Goal: Task Accomplishment & Management: Manage account settings

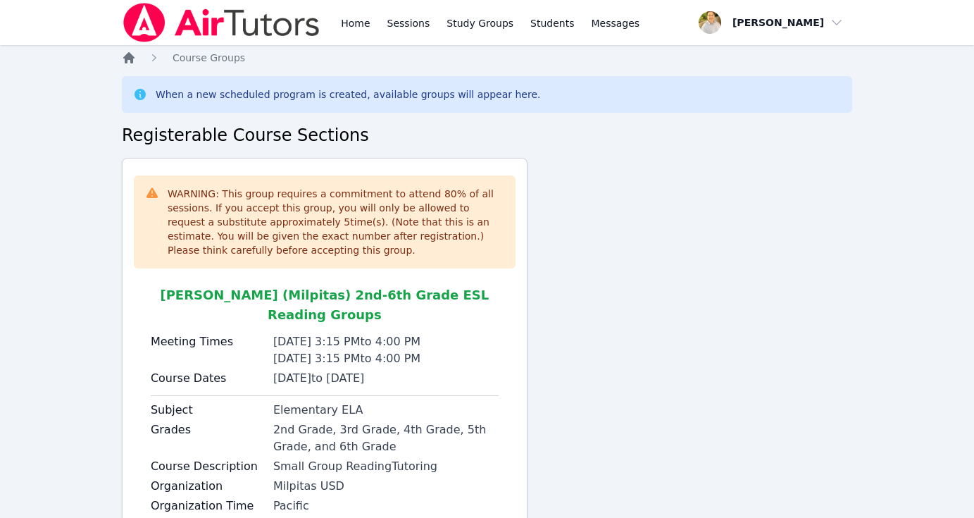
click at [134, 55] on icon "Breadcrumb" at bounding box center [129, 58] width 14 height 14
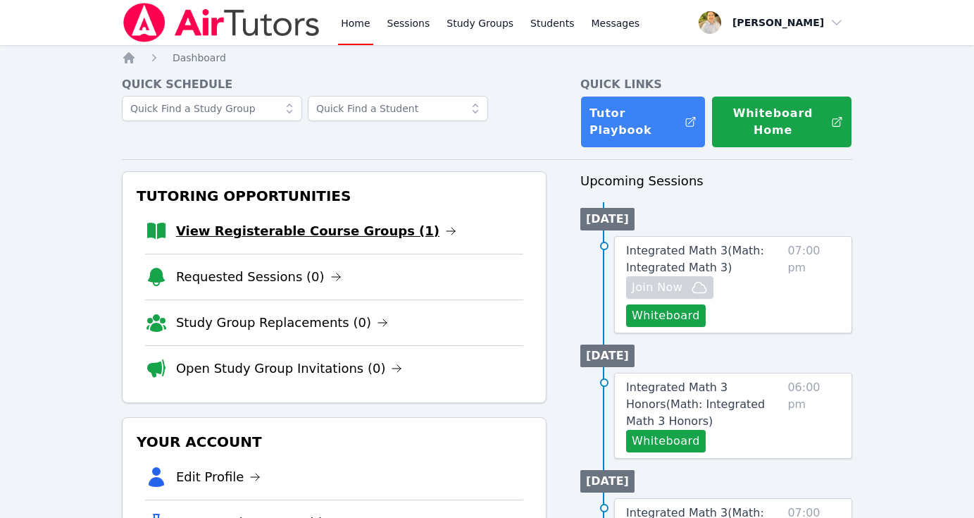
click at [302, 237] on link "View Registerable Course Groups (1)" at bounding box center [316, 231] width 280 height 20
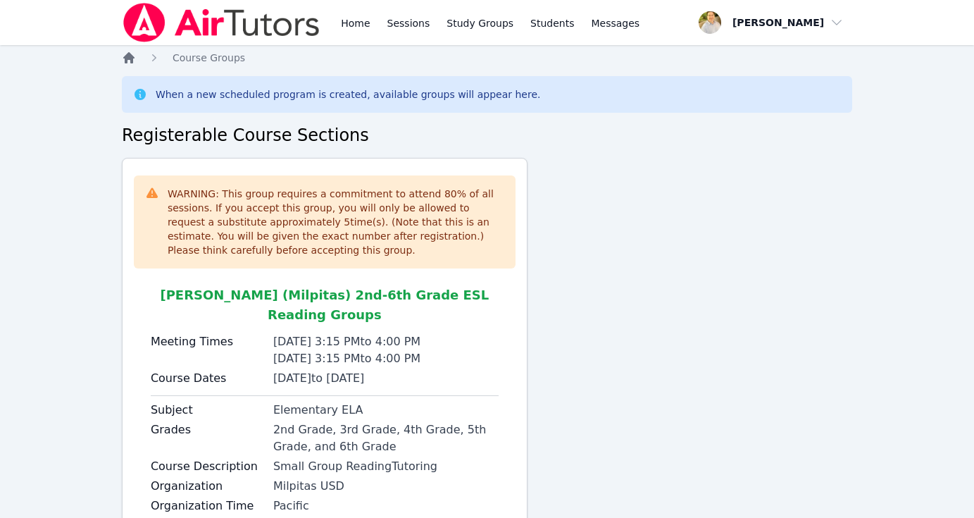
click at [127, 58] on icon "Breadcrumb" at bounding box center [128, 57] width 11 height 11
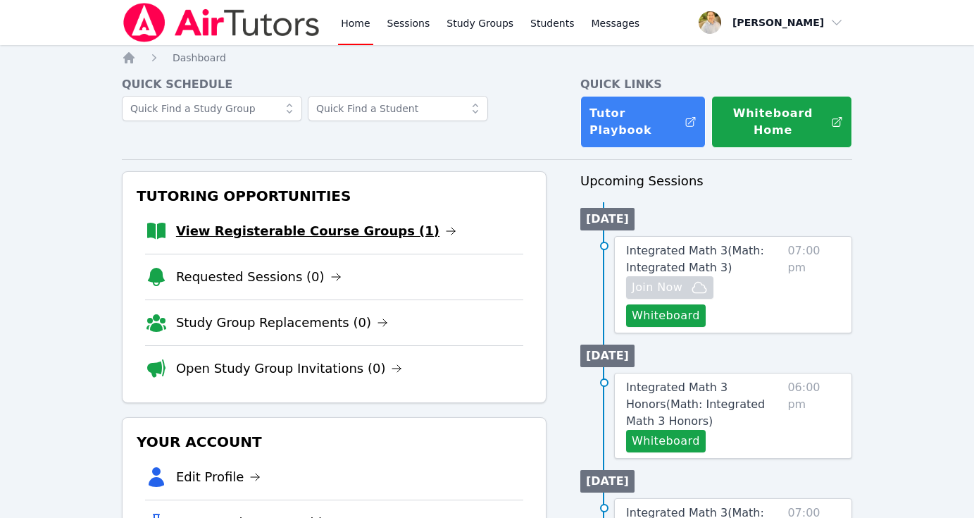
click at [298, 228] on link "View Registerable Course Groups (1)" at bounding box center [316, 231] width 280 height 20
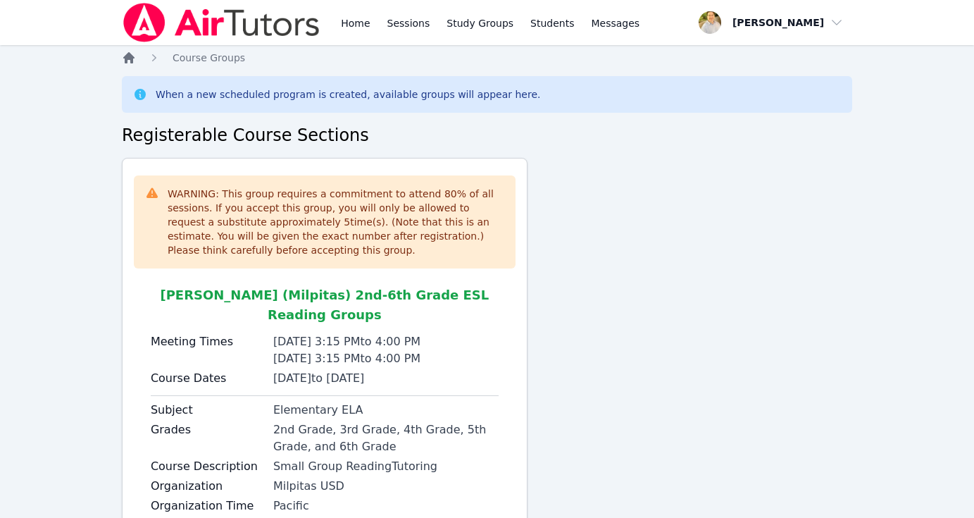
click at [132, 58] on icon "Breadcrumb" at bounding box center [128, 57] width 11 height 11
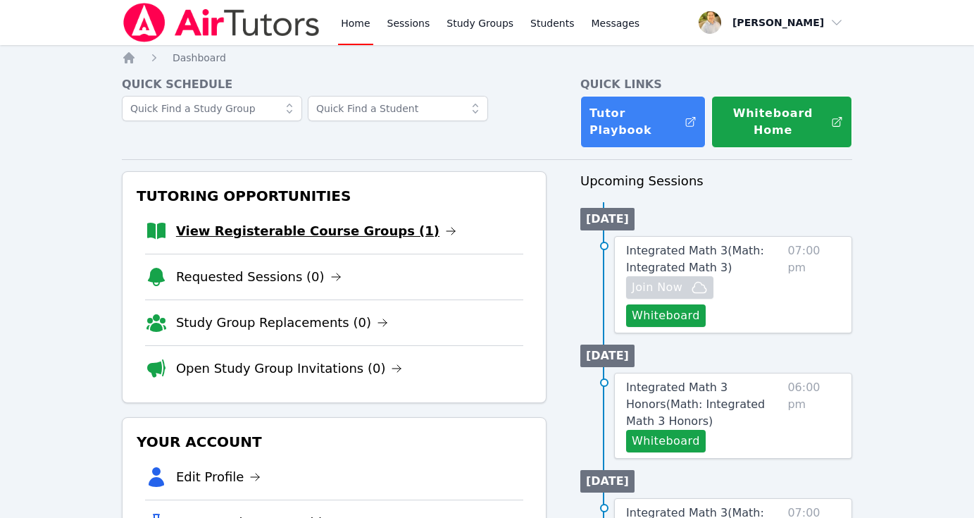
click at [363, 227] on link "View Registerable Course Groups (1)" at bounding box center [316, 231] width 280 height 20
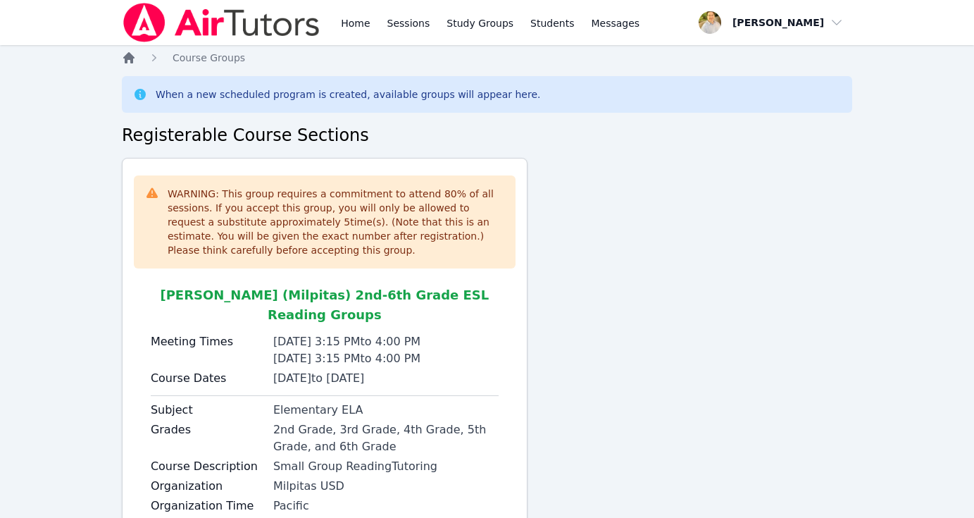
click at [127, 61] on icon "Breadcrumb" at bounding box center [129, 58] width 14 height 14
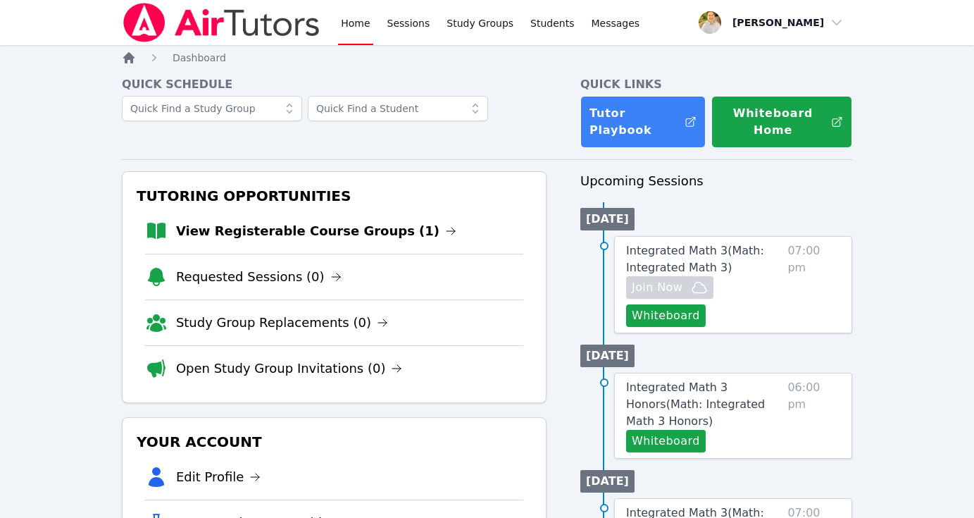
click at [127, 61] on icon "Breadcrumb" at bounding box center [129, 58] width 14 height 14
click at [317, 225] on link "View Registerable Course Groups (1)" at bounding box center [316, 231] width 280 height 20
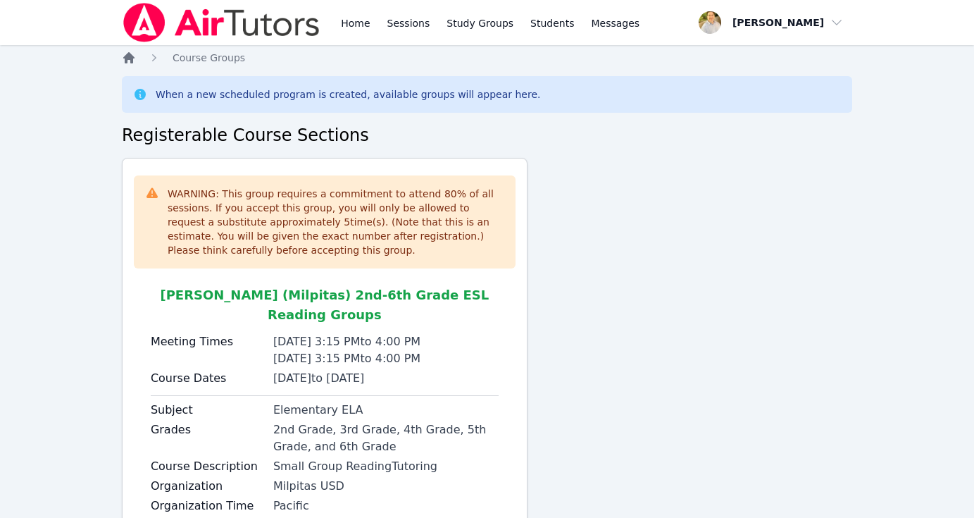
click at [131, 61] on icon "Breadcrumb" at bounding box center [128, 57] width 11 height 11
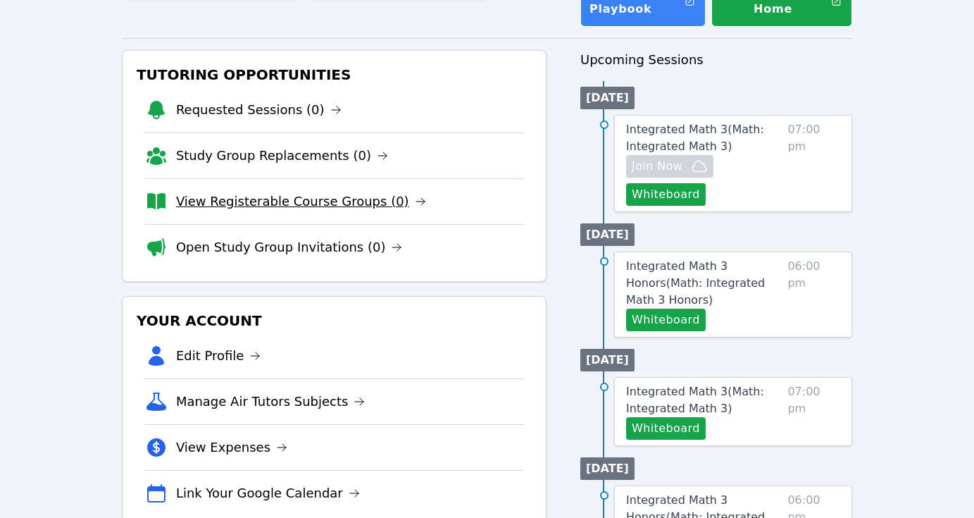
click at [339, 207] on link "View Registerable Course Groups (0)" at bounding box center [301, 202] width 250 height 20
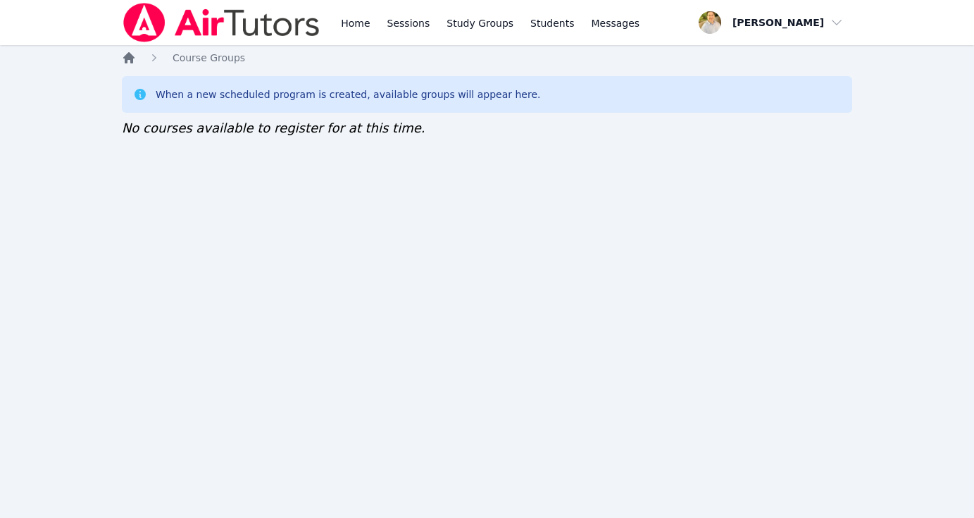
click at [126, 57] on icon "Breadcrumb" at bounding box center [128, 57] width 11 height 11
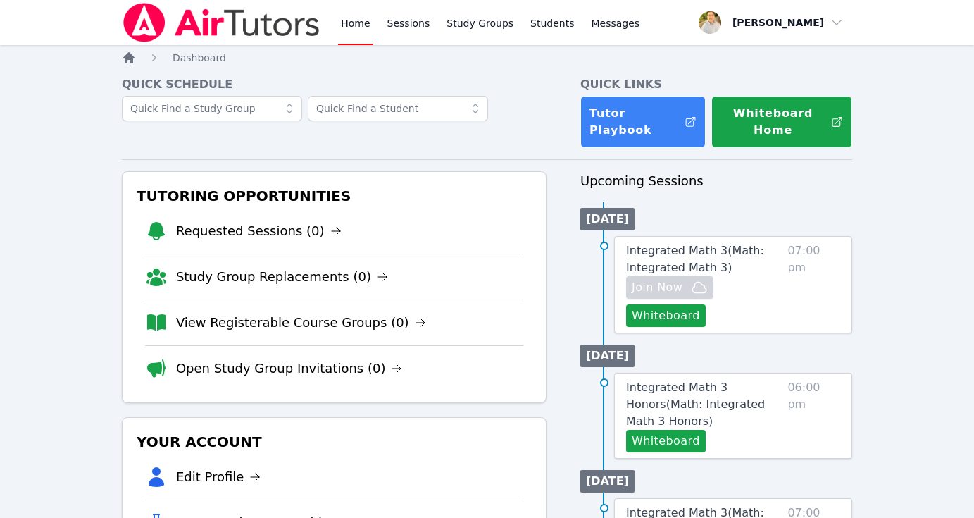
click at [132, 57] on icon "Breadcrumb" at bounding box center [128, 57] width 11 height 11
click at [259, 320] on link "View Registerable Course Groups (0)" at bounding box center [301, 323] width 250 height 20
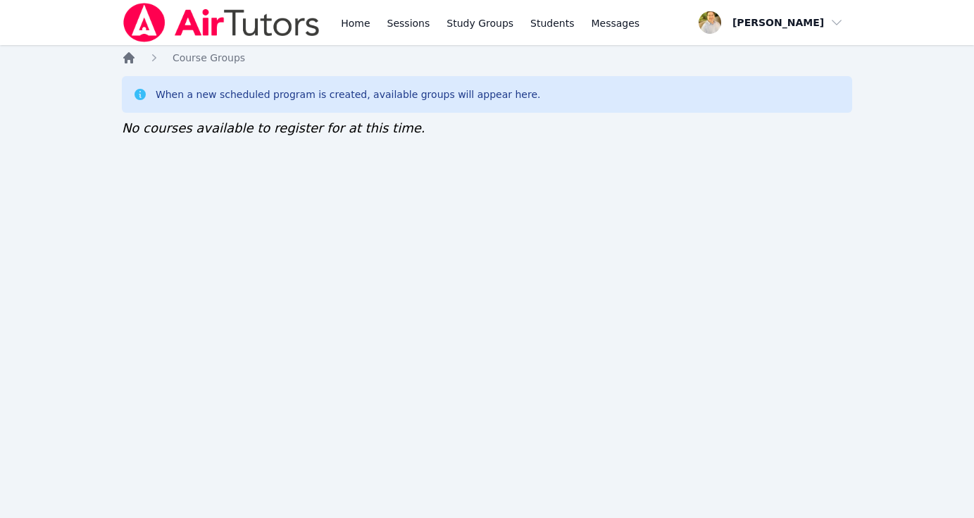
click at [130, 64] on icon "Breadcrumb" at bounding box center [129, 58] width 14 height 14
click at [135, 59] on icon "Breadcrumb" at bounding box center [129, 58] width 14 height 14
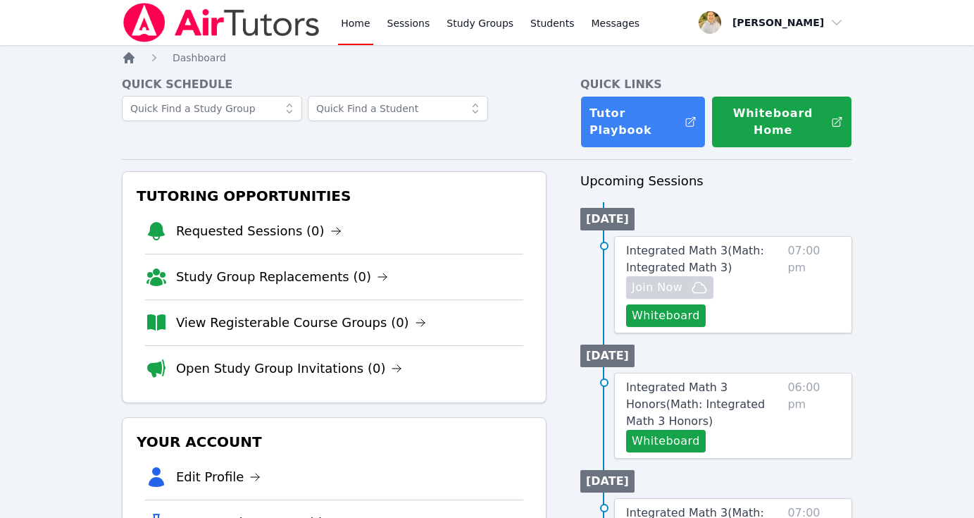
click at [128, 60] on icon "Breadcrumb" at bounding box center [129, 58] width 14 height 14
click at [231, 323] on link "View Registerable Course Groups (0)" at bounding box center [301, 323] width 250 height 20
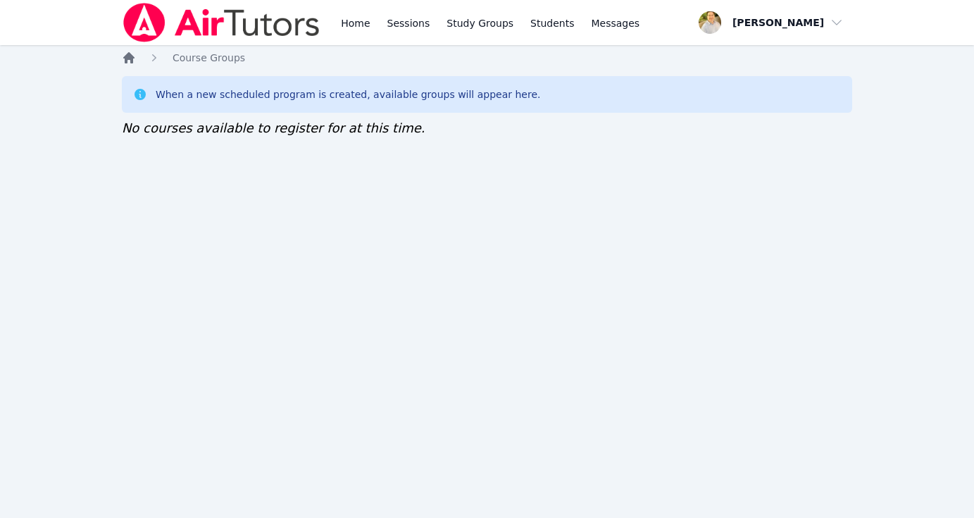
click at [132, 61] on icon "Breadcrumb" at bounding box center [128, 57] width 11 height 11
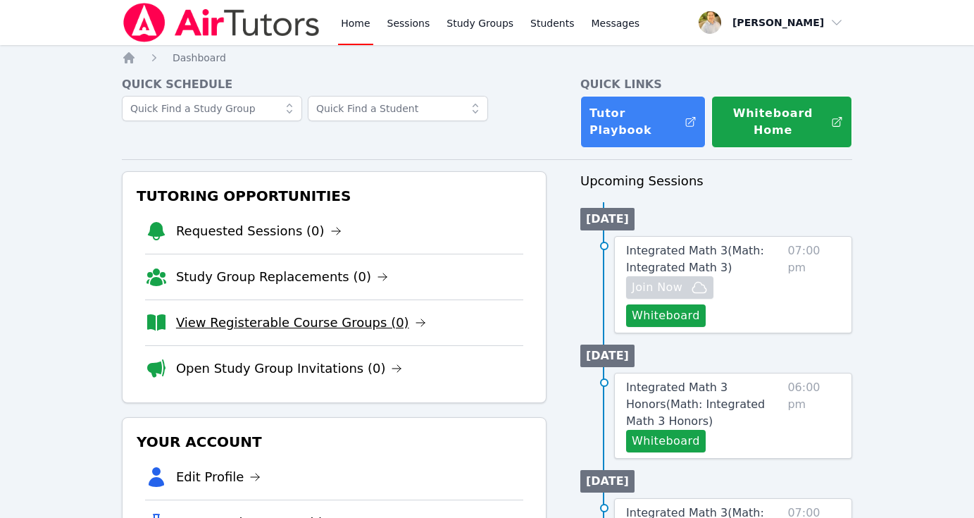
click at [246, 324] on link "View Registerable Course Groups (0)" at bounding box center [301, 323] width 250 height 20
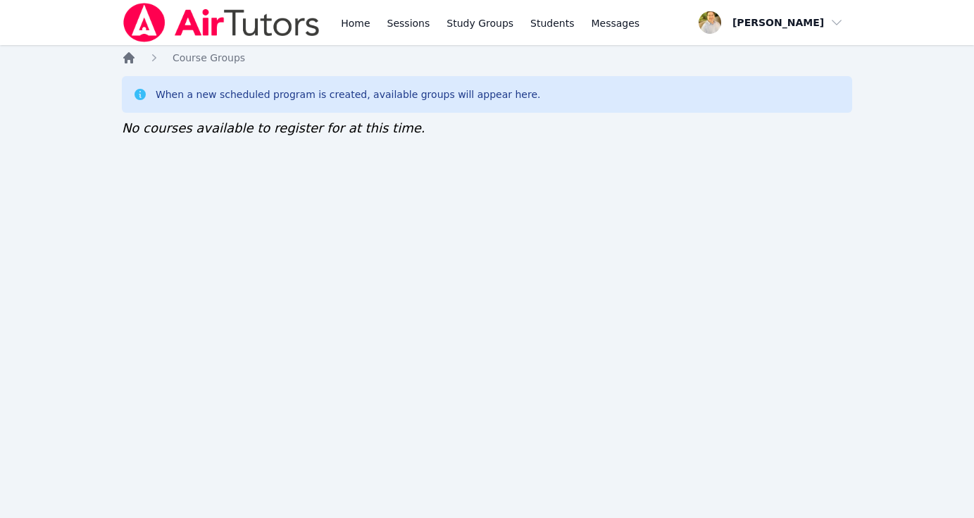
click at [125, 53] on icon "Breadcrumb" at bounding box center [129, 58] width 14 height 14
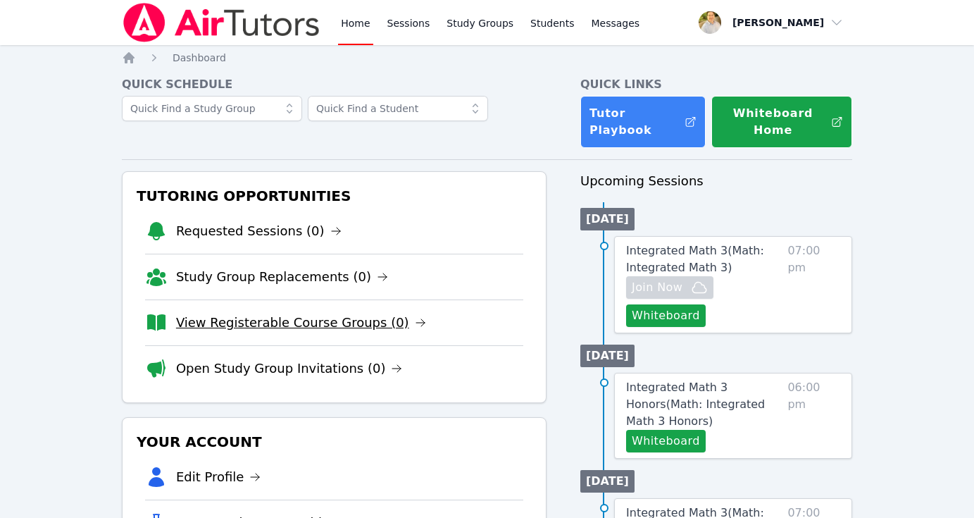
click at [261, 325] on link "View Registerable Course Groups (0)" at bounding box center [301, 323] width 250 height 20
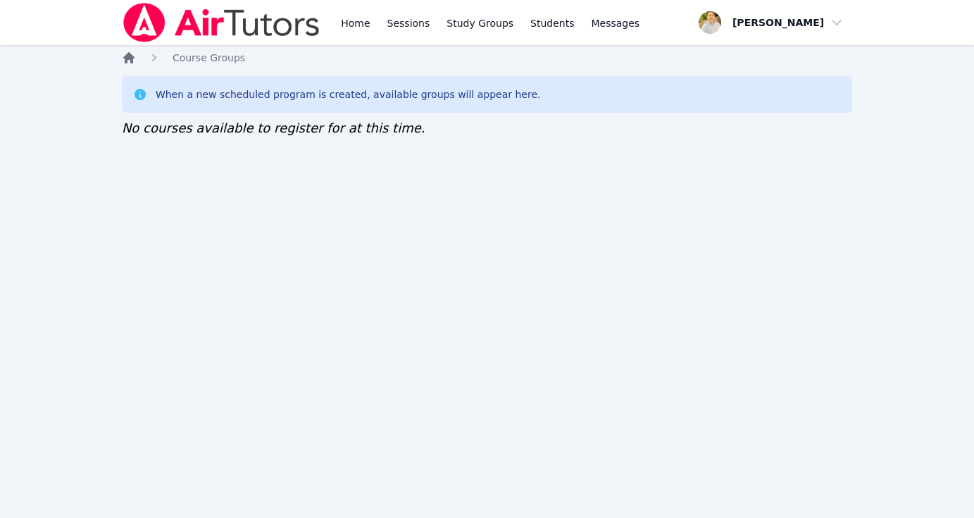
click at [130, 61] on icon "Breadcrumb" at bounding box center [128, 57] width 11 height 11
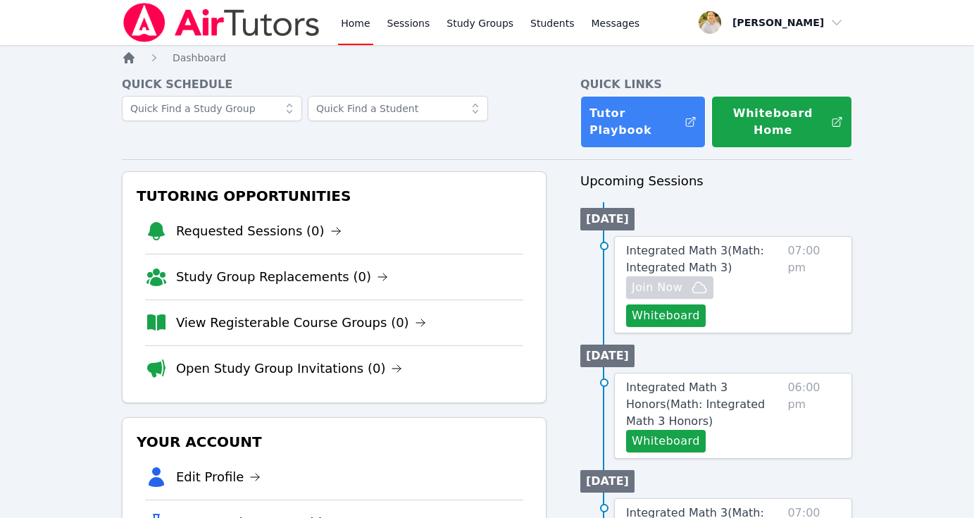
click at [130, 61] on icon "Breadcrumb" at bounding box center [128, 57] width 11 height 11
click at [294, 323] on link "View Registerable Course Groups (0)" at bounding box center [301, 323] width 250 height 20
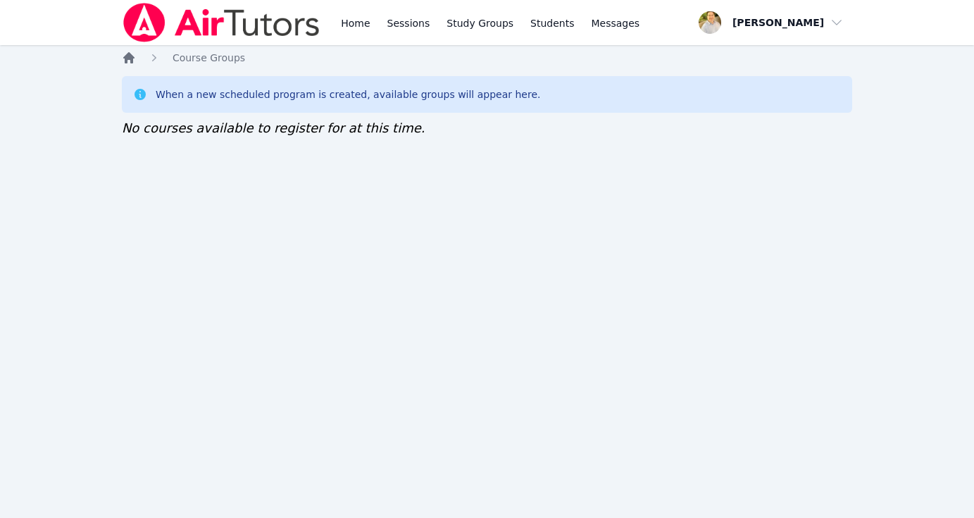
click at [123, 59] on icon "Breadcrumb" at bounding box center [129, 58] width 14 height 14
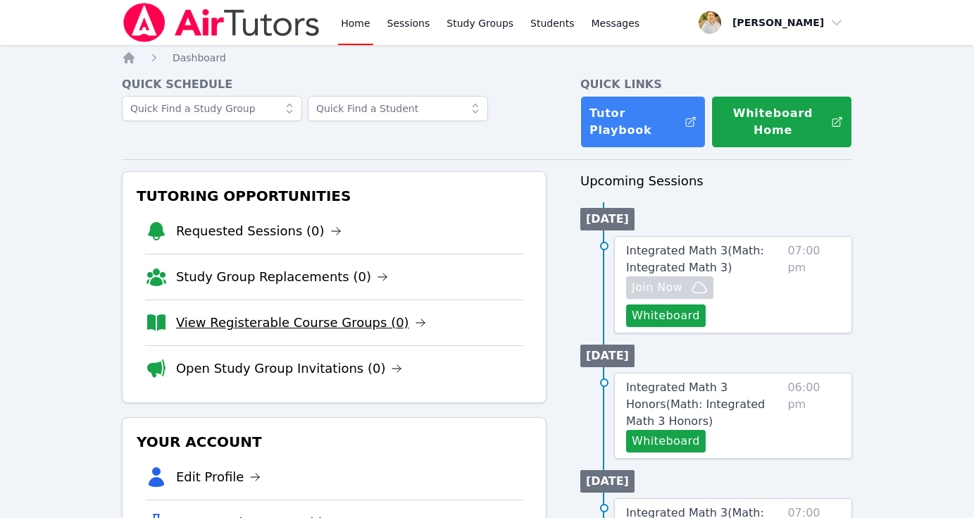
click at [263, 318] on link "View Registerable Course Groups (0)" at bounding box center [301, 323] width 250 height 20
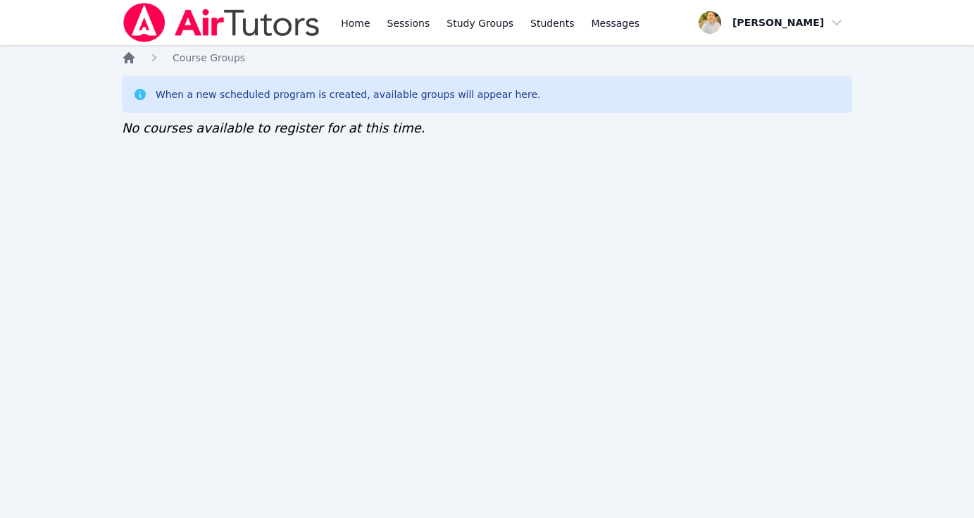
click at [130, 58] on icon "Breadcrumb" at bounding box center [128, 57] width 11 height 11
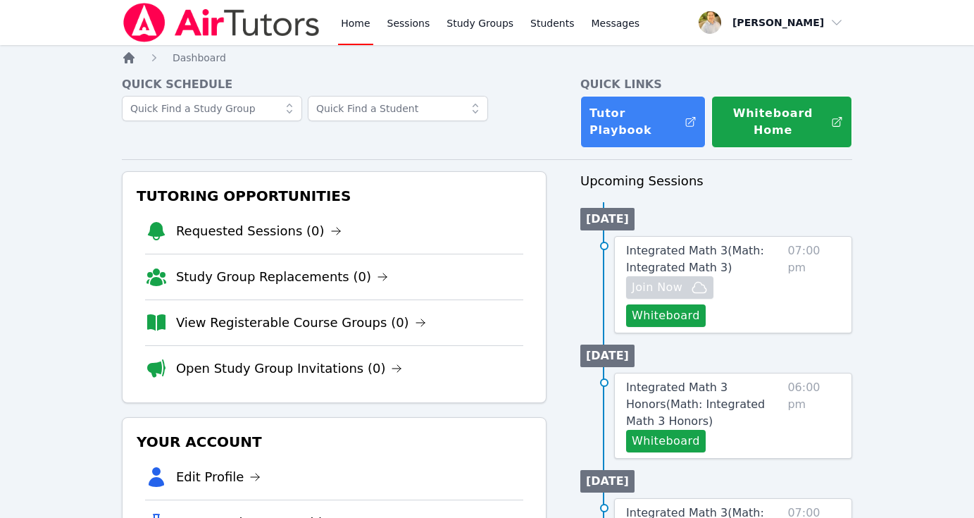
click at [130, 58] on icon "Breadcrumb" at bounding box center [128, 57] width 11 height 11
click at [270, 325] on link "View Registerable Course Groups (0)" at bounding box center [301, 323] width 250 height 20
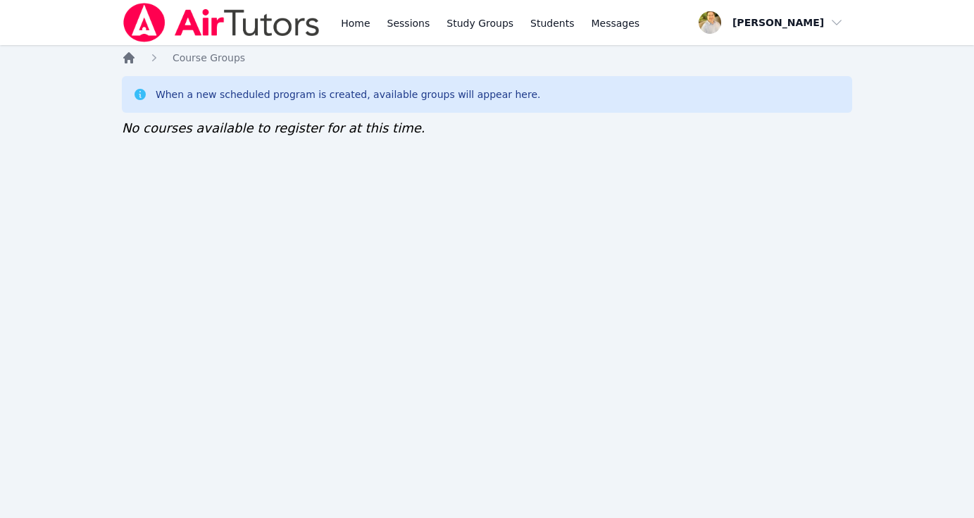
click at [131, 59] on icon "Breadcrumb" at bounding box center [128, 57] width 11 height 11
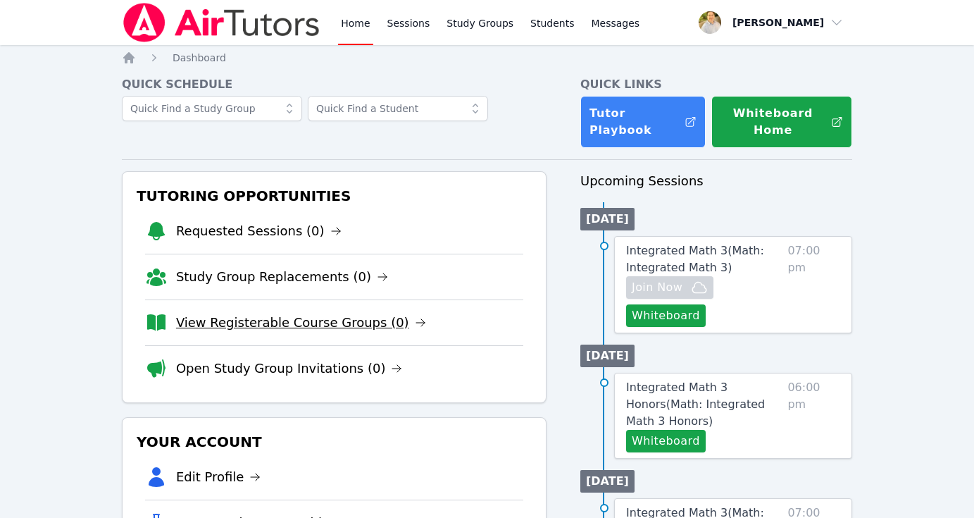
click at [306, 327] on link "View Registerable Course Groups (0)" at bounding box center [301, 323] width 250 height 20
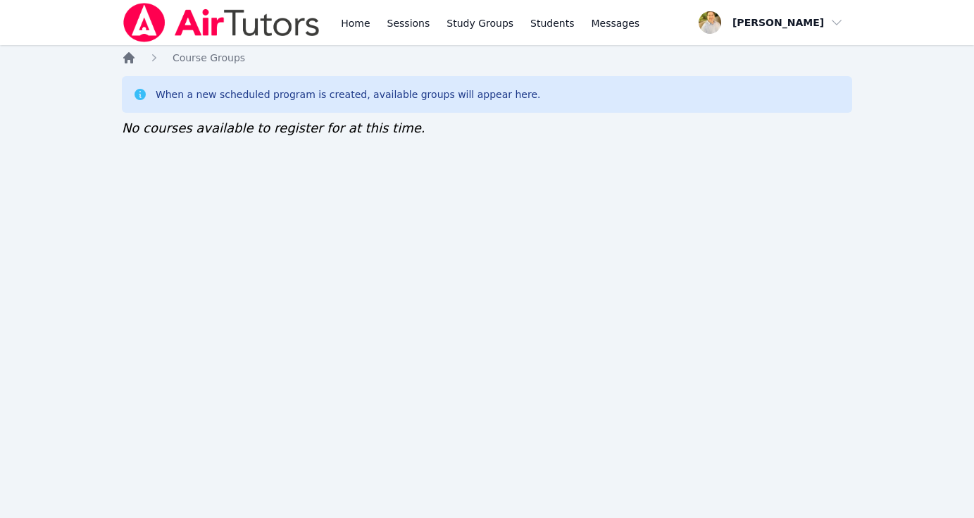
click at [130, 56] on icon "Breadcrumb" at bounding box center [128, 57] width 11 height 11
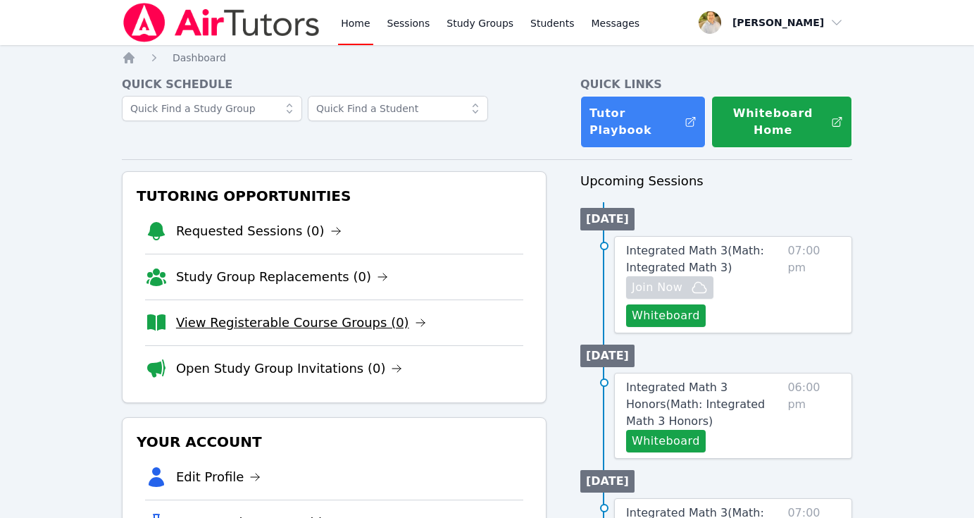
click at [327, 324] on link "View Registerable Course Groups (0)" at bounding box center [301, 323] width 250 height 20
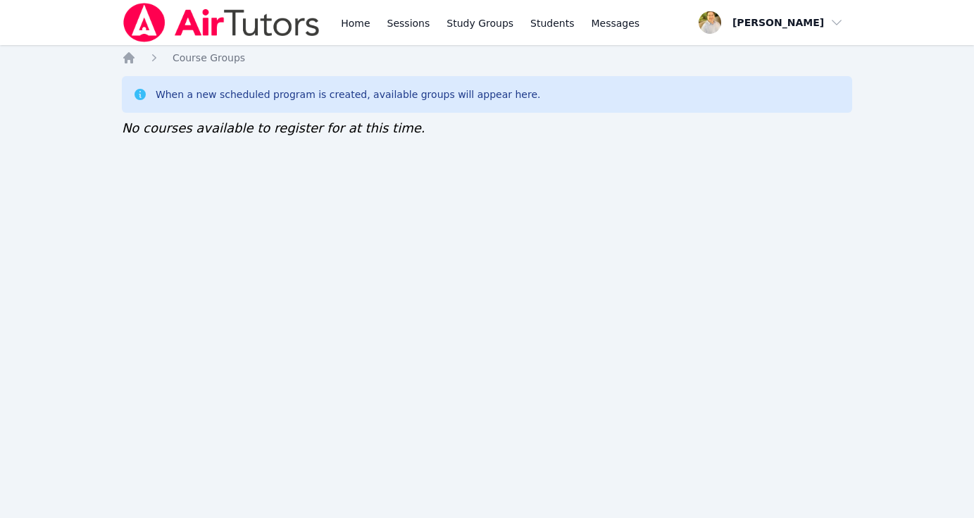
click at [135, 68] on div "Home Course Groups When a new scheduled program is created, available groups wi…" at bounding box center [487, 109] width 730 height 116
click at [130, 50] on div "Home Sessions Study Groups Students Messages Open user menu [PERSON_NAME] Open …" at bounding box center [487, 259] width 974 height 518
click at [130, 56] on icon "Breadcrumb" at bounding box center [128, 57] width 11 height 11
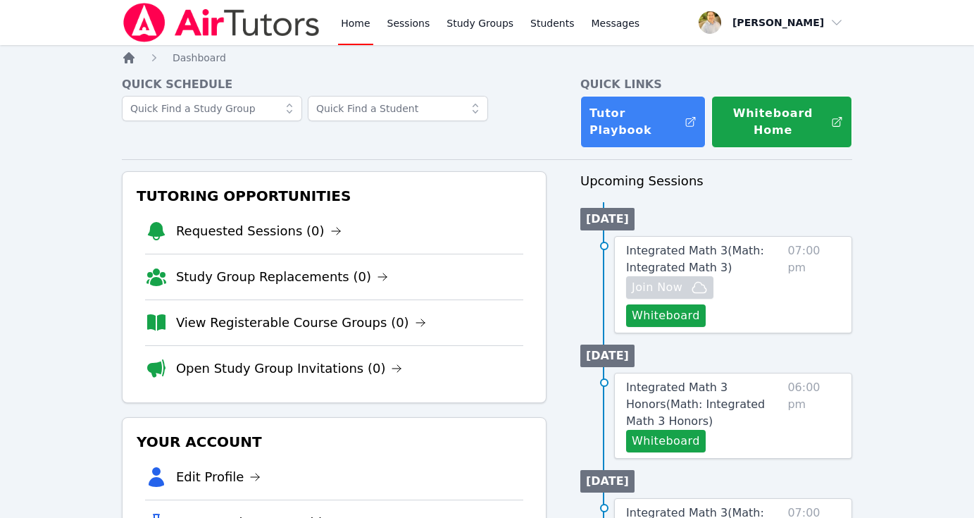
click at [128, 59] on icon "Breadcrumb" at bounding box center [128, 57] width 11 height 11
click at [285, 325] on link "View Registerable Course Groups (0)" at bounding box center [301, 323] width 250 height 20
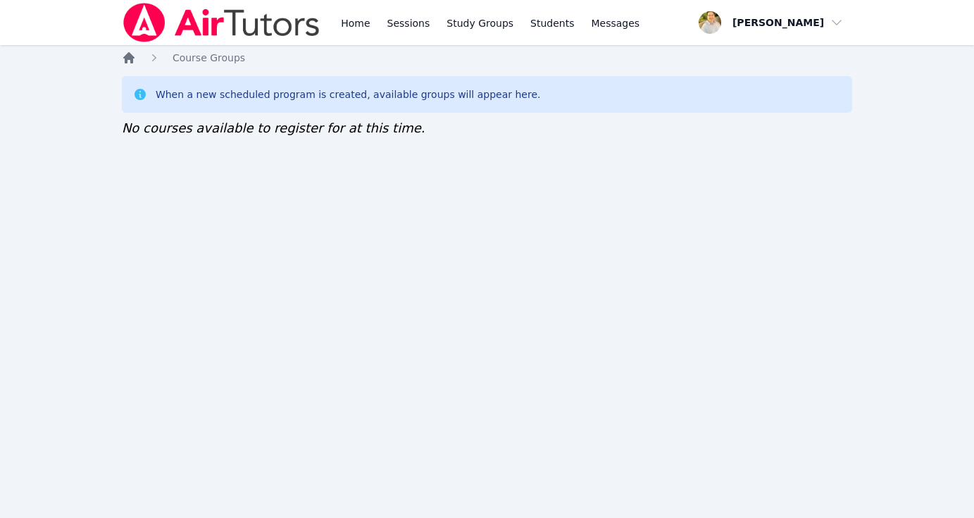
click at [123, 61] on icon "Breadcrumb" at bounding box center [129, 58] width 14 height 14
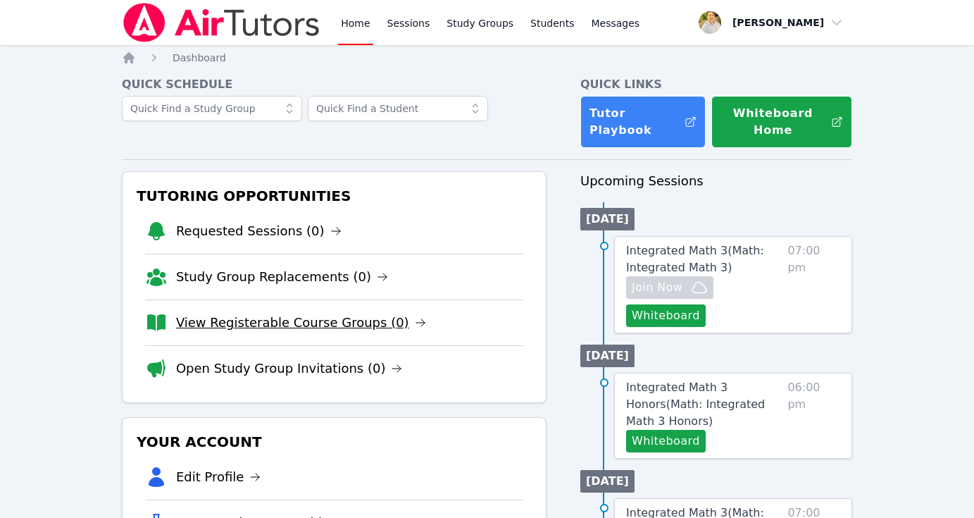
click at [330, 322] on link "View Registerable Course Groups (0)" at bounding box center [301, 323] width 250 height 20
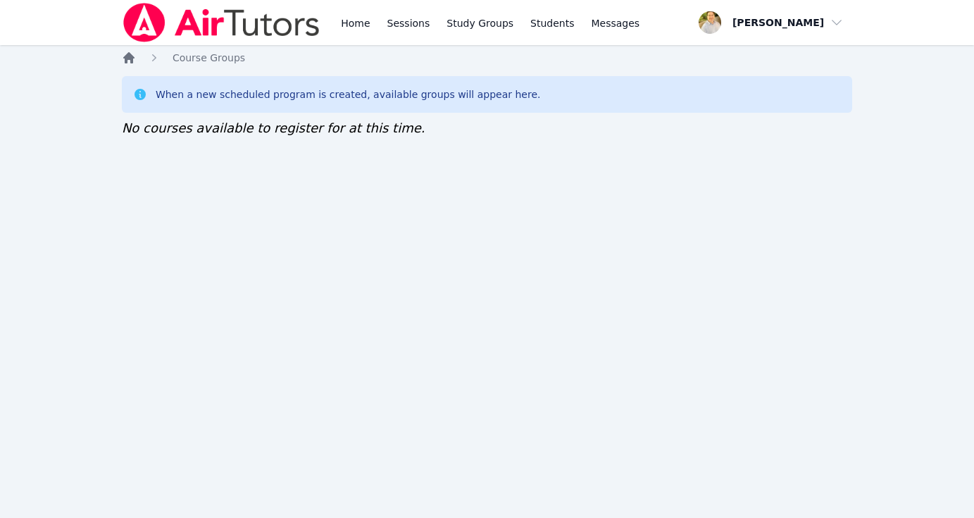
click at [133, 59] on icon "Breadcrumb" at bounding box center [129, 58] width 14 height 14
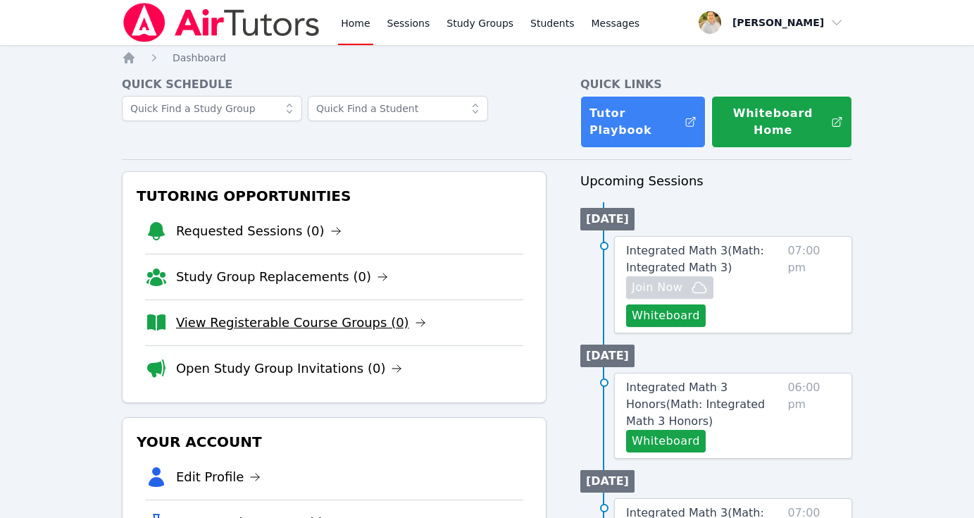
click at [291, 323] on link "View Registerable Course Groups (0)" at bounding box center [301, 323] width 250 height 20
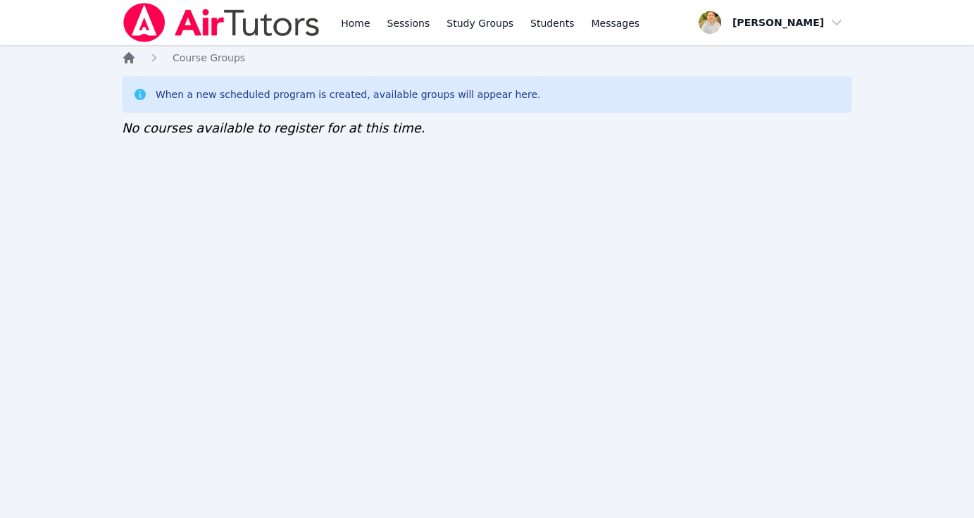
click at [129, 57] on icon "Breadcrumb" at bounding box center [128, 57] width 11 height 11
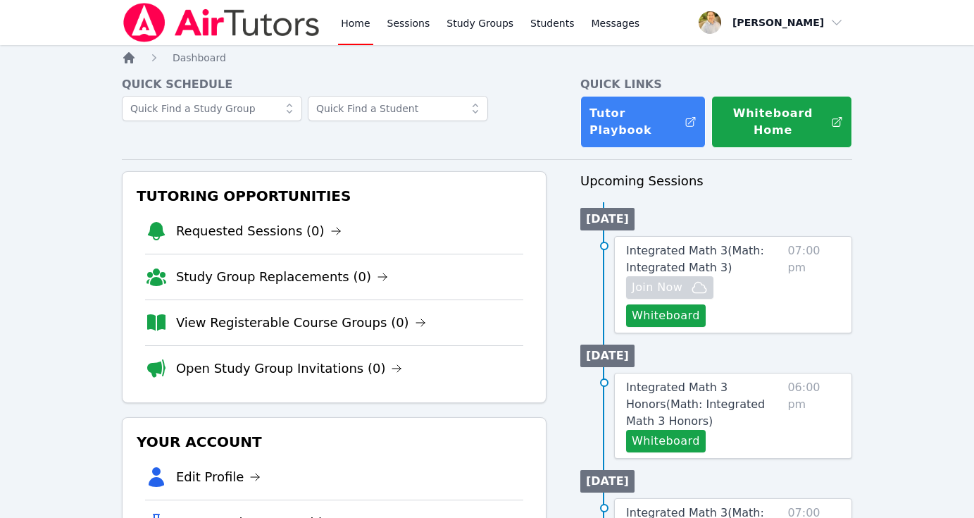
click at [129, 57] on icon "Breadcrumb" at bounding box center [128, 57] width 11 height 11
click at [273, 323] on link "View Registerable Course Groups (0)" at bounding box center [301, 323] width 250 height 20
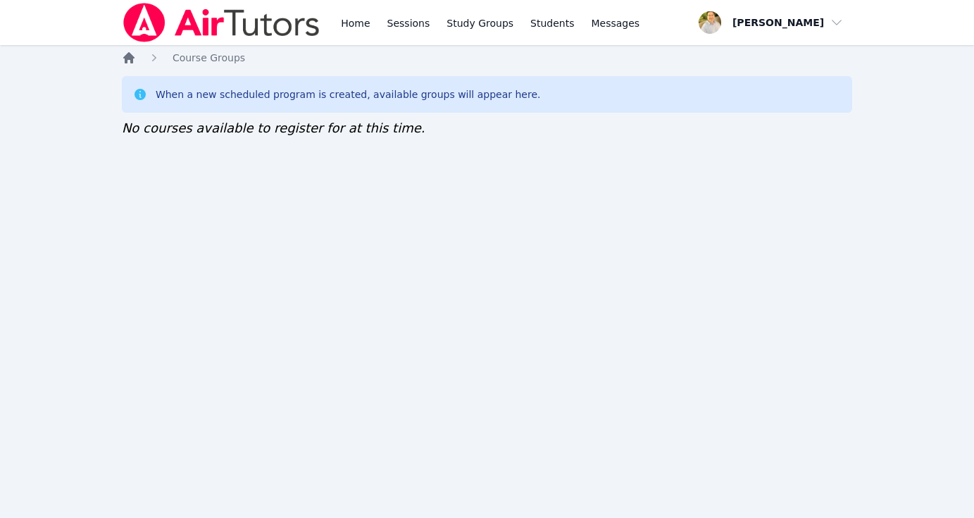
click at [132, 61] on icon "Breadcrumb" at bounding box center [129, 58] width 14 height 14
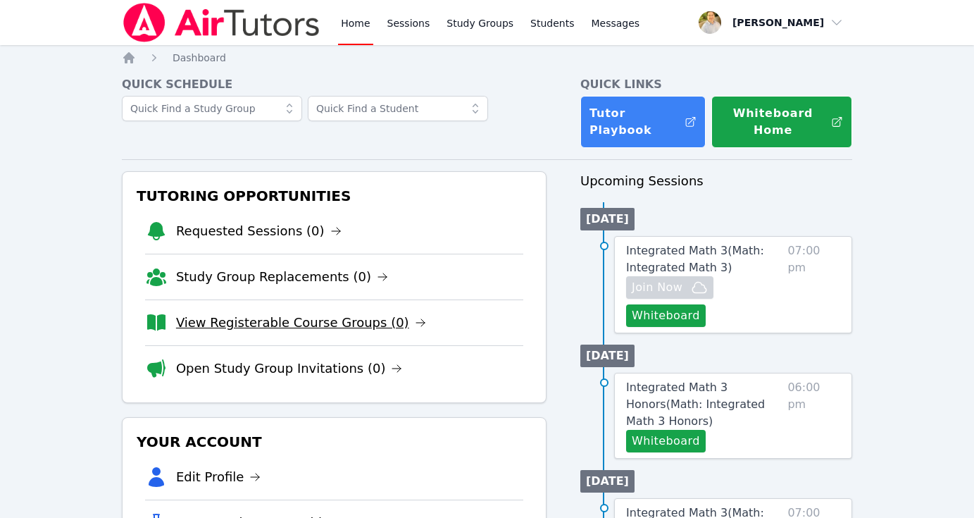
click at [242, 320] on link "View Registerable Course Groups (0)" at bounding box center [301, 323] width 250 height 20
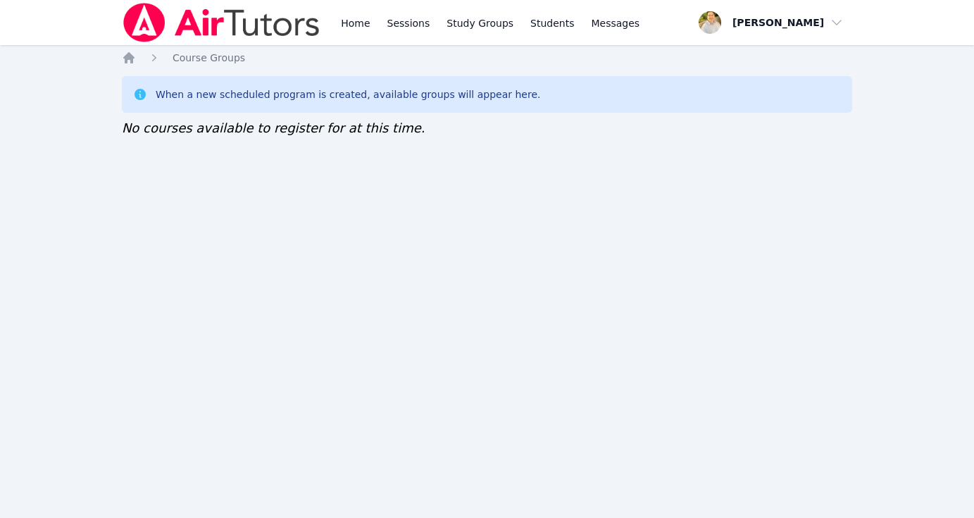
click at [125, 132] on span "No courses available to register for at this time." at bounding box center [274, 127] width 304 height 15
